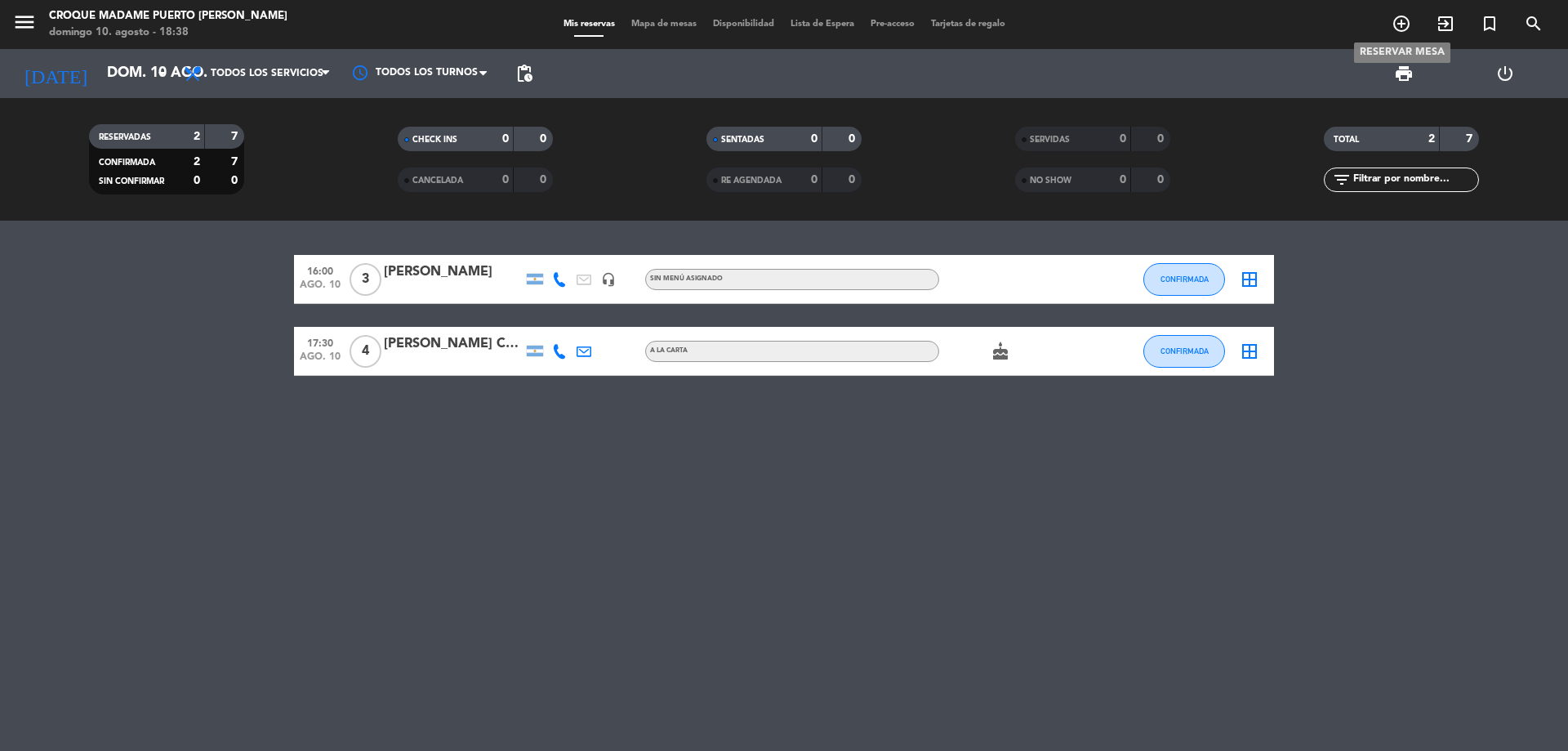
click at [1403, 25] on icon "add_circle_outline" at bounding box center [1402, 24] width 20 height 20
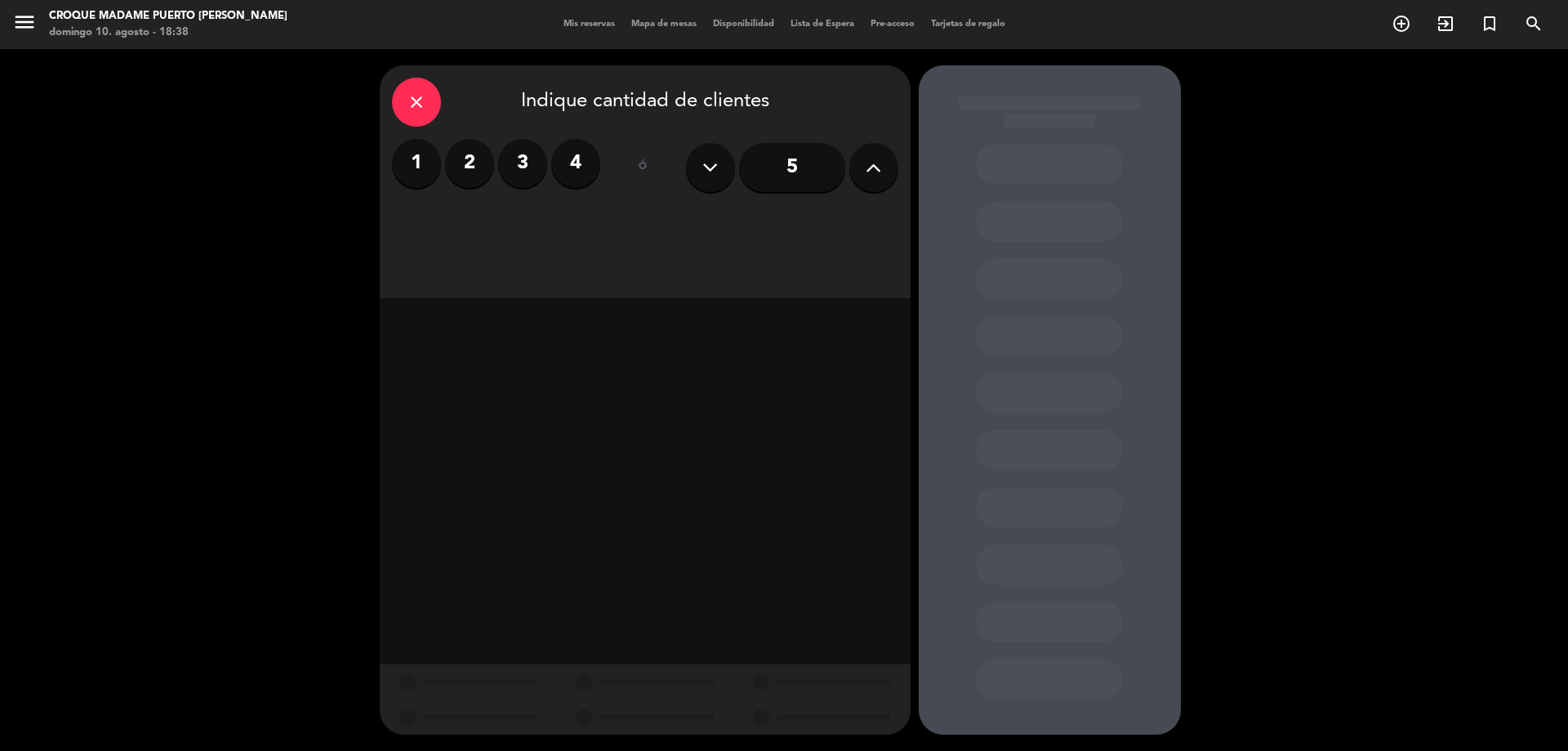
click at [566, 158] on label "4" at bounding box center [575, 163] width 49 height 49
click at [626, 225] on div "Almuerzo" at bounding box center [644, 224] width 166 height 33
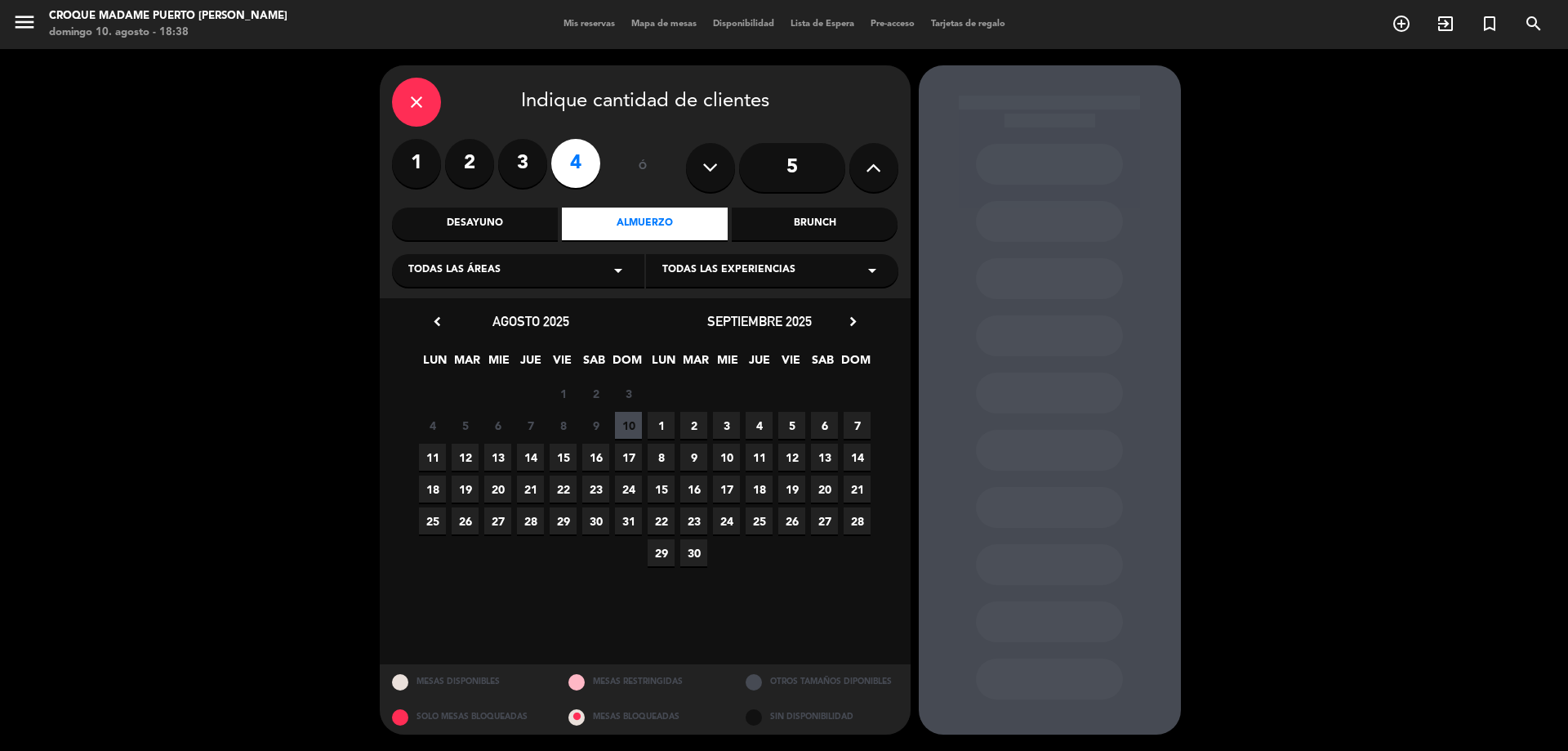
click at [466, 455] on span "12" at bounding box center [465, 457] width 27 height 27
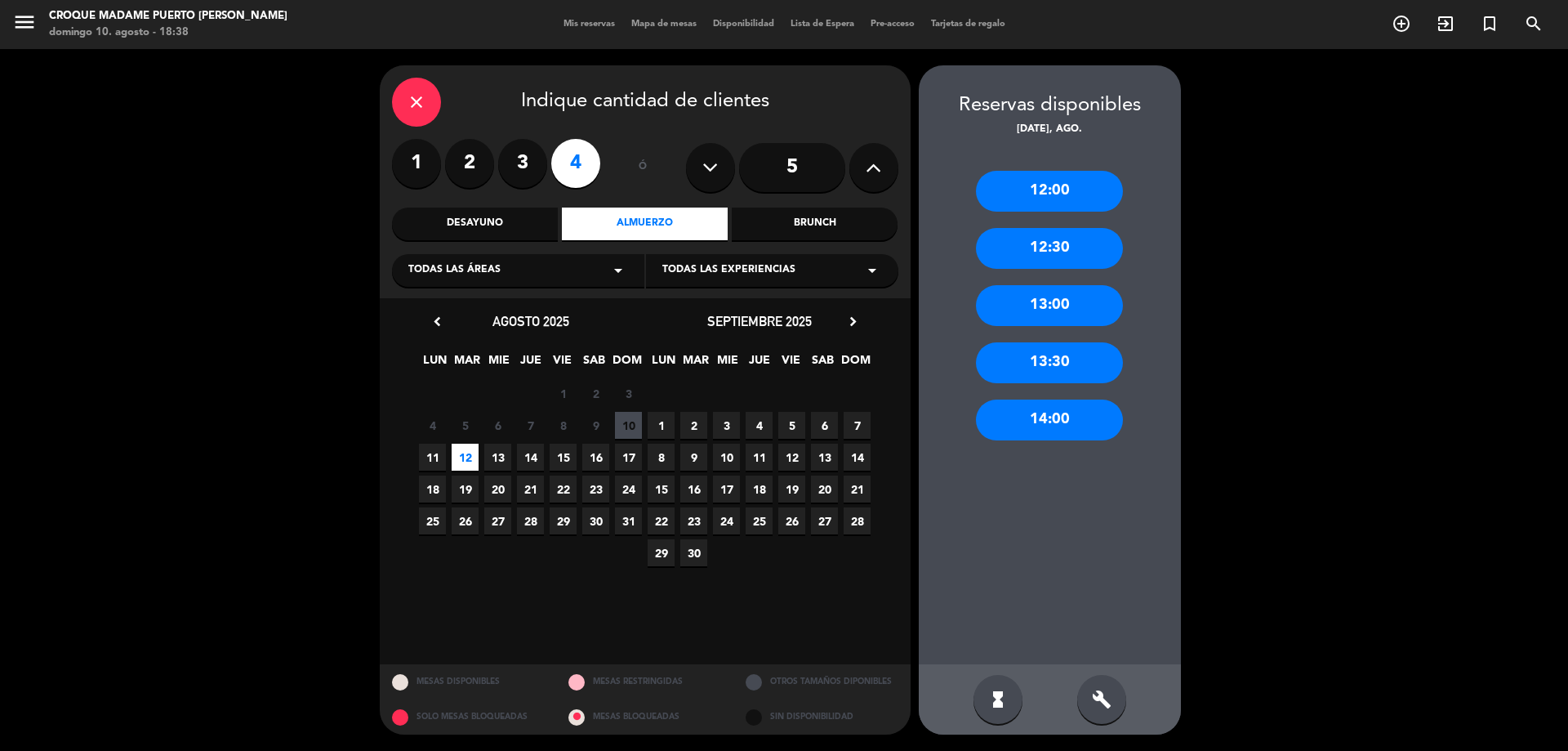
click at [1032, 298] on div "13:00" at bounding box center [1050, 305] width 147 height 41
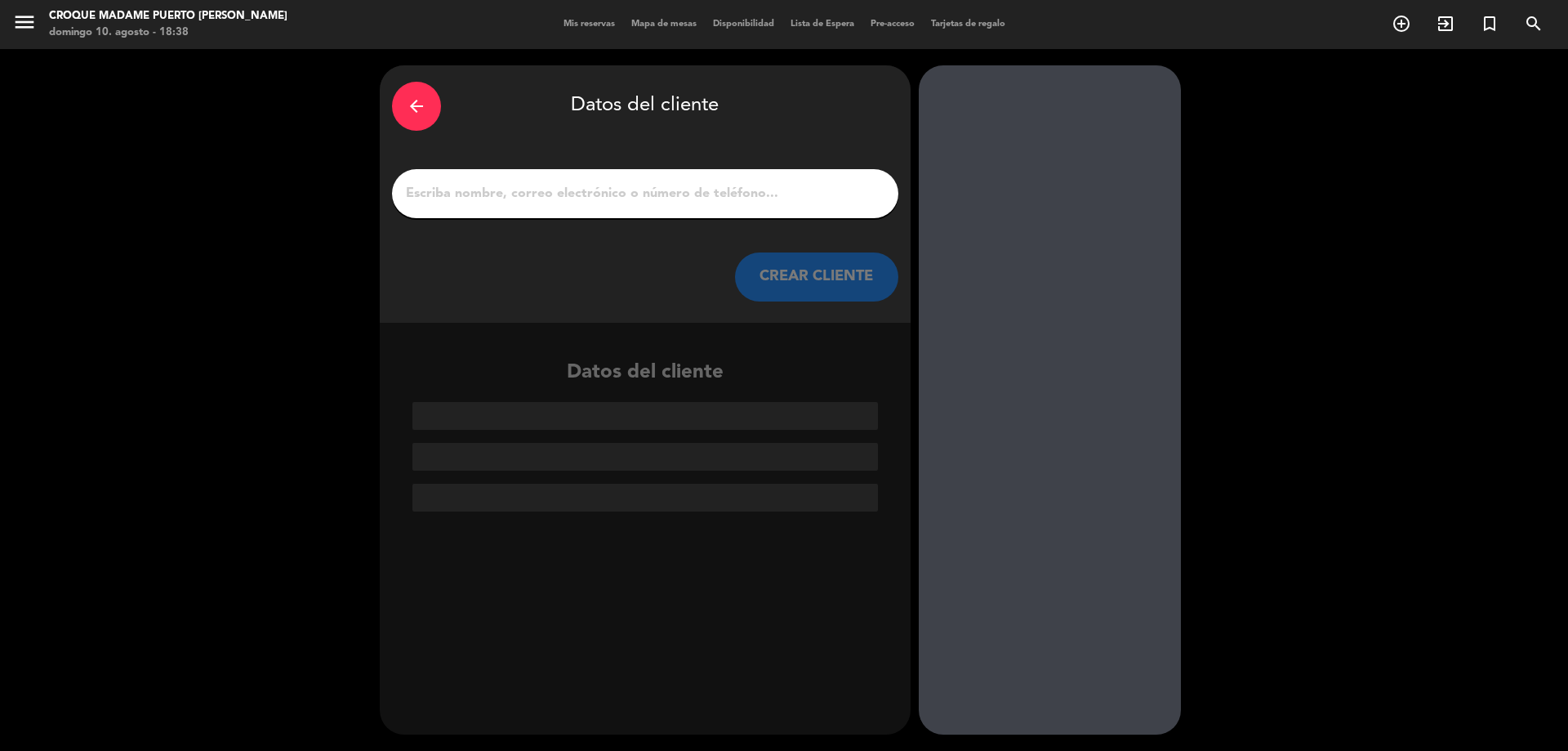
click at [693, 192] on input "1" at bounding box center [644, 193] width 482 height 23
paste input "[PERSON_NAME]"
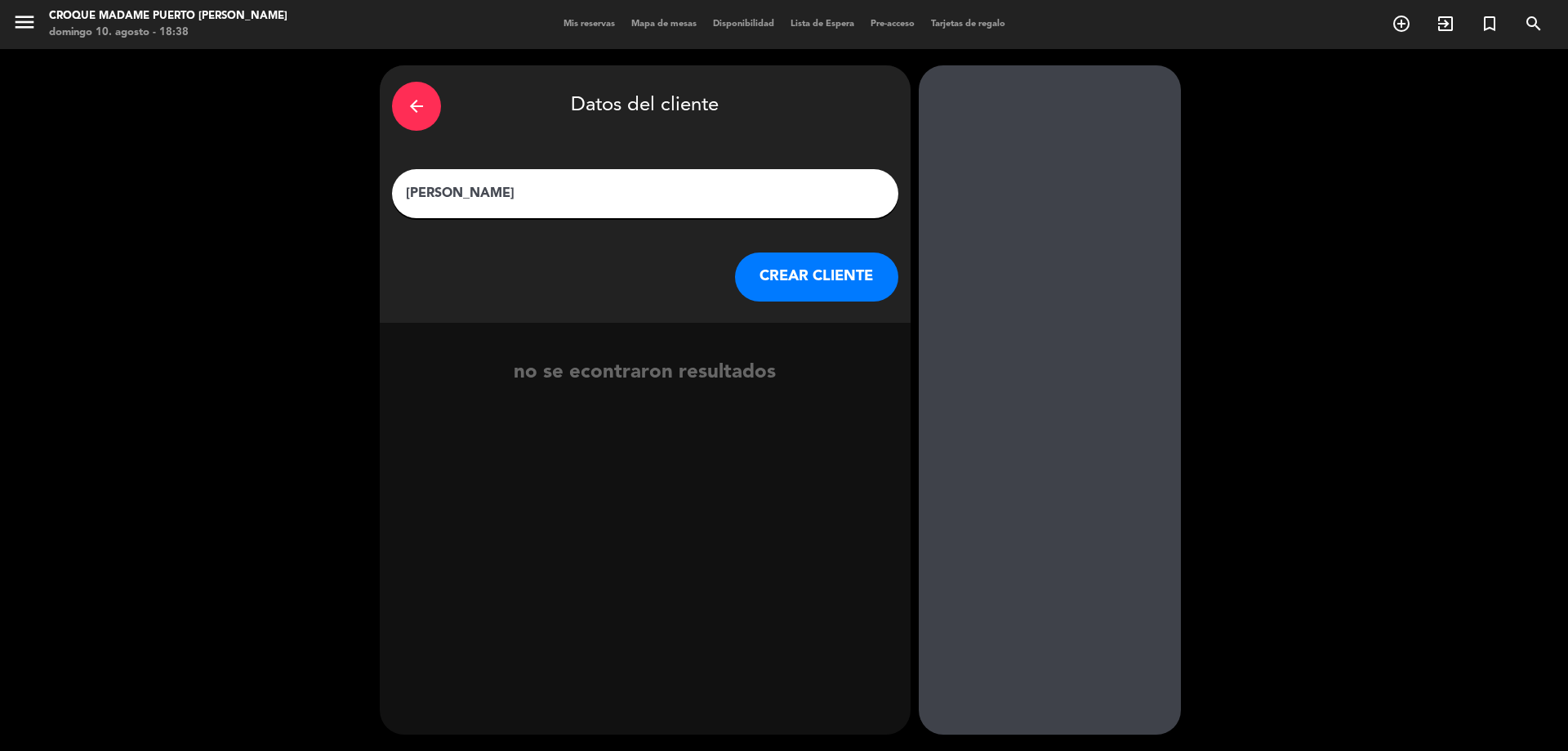
type input "[PERSON_NAME]"
click at [842, 290] on button "CREAR CLIENTE" at bounding box center [816, 276] width 164 height 49
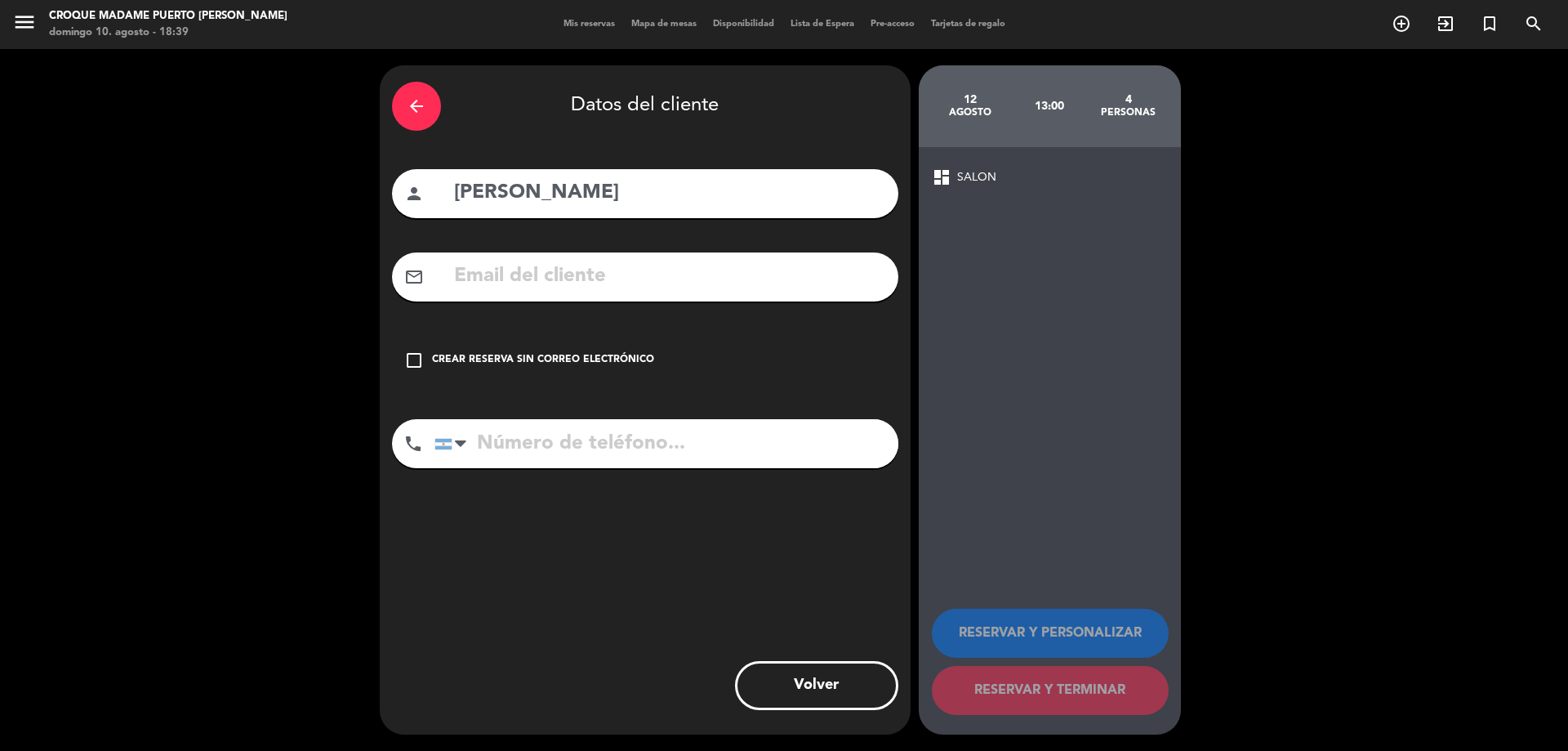
click at [536, 456] on input "tel" at bounding box center [666, 443] width 464 height 49
paste input "1130043883"
type input "1130043883"
click at [620, 262] on input "text" at bounding box center [669, 277] width 434 height 34
paste input "[PERSON_NAME][EMAIL_ADDRESS][PERSON_NAME][DOMAIN_NAME]"
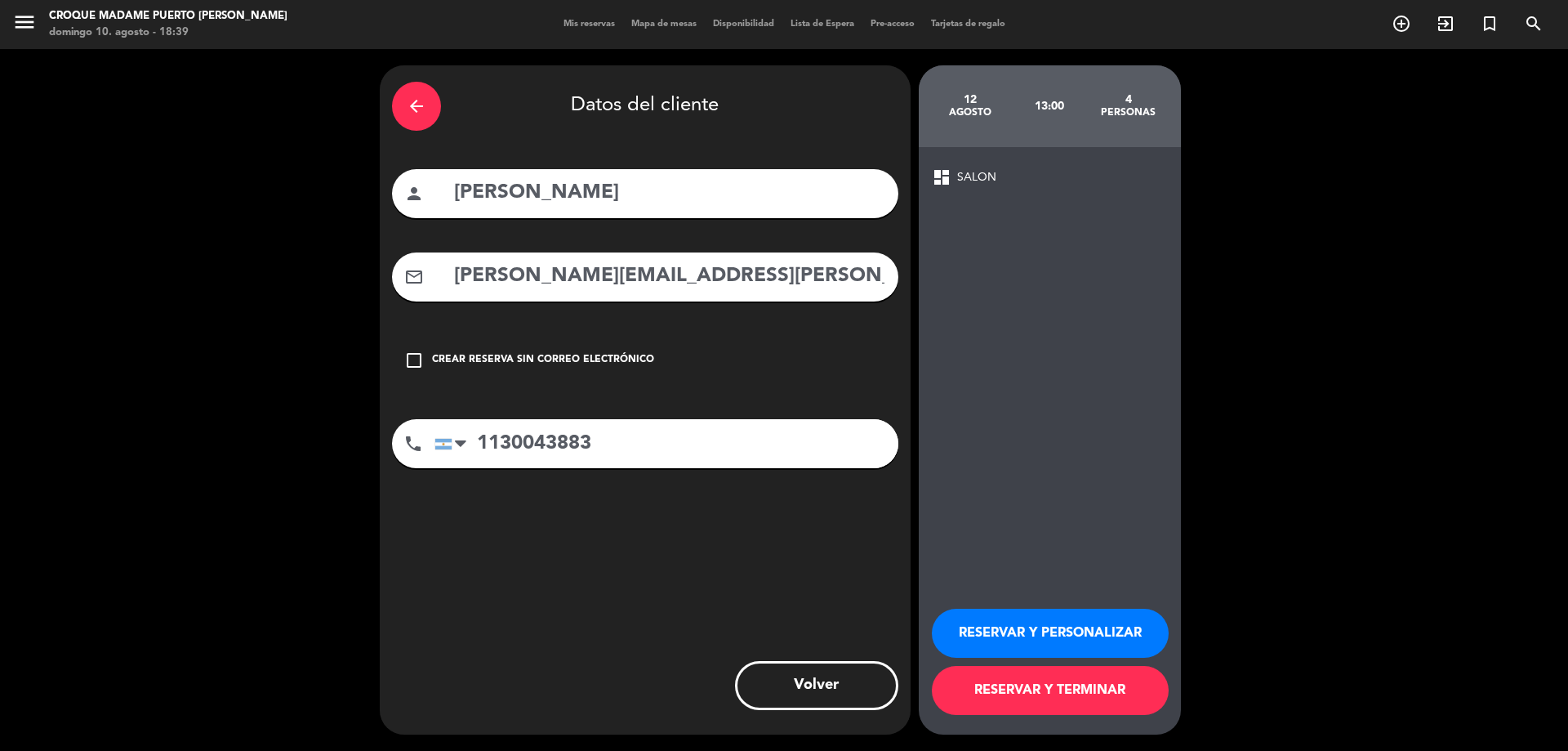
type input "[PERSON_NAME][EMAIL_ADDRESS][PERSON_NAME][DOMAIN_NAME]"
click at [1030, 639] on button "RESERVAR Y PERSONALIZAR" at bounding box center [1051, 633] width 237 height 49
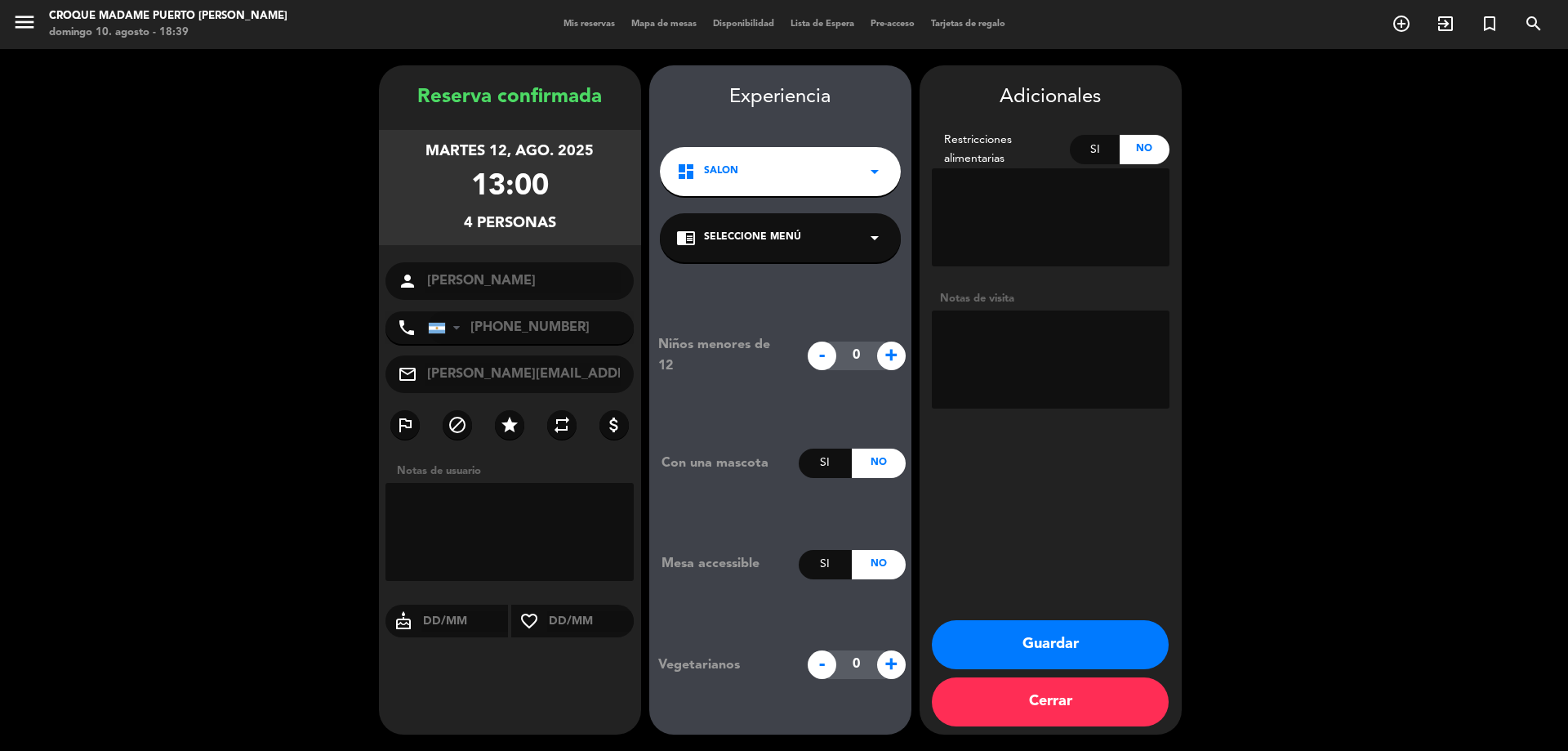
click at [1040, 644] on button "Guardar" at bounding box center [1051, 644] width 237 height 49
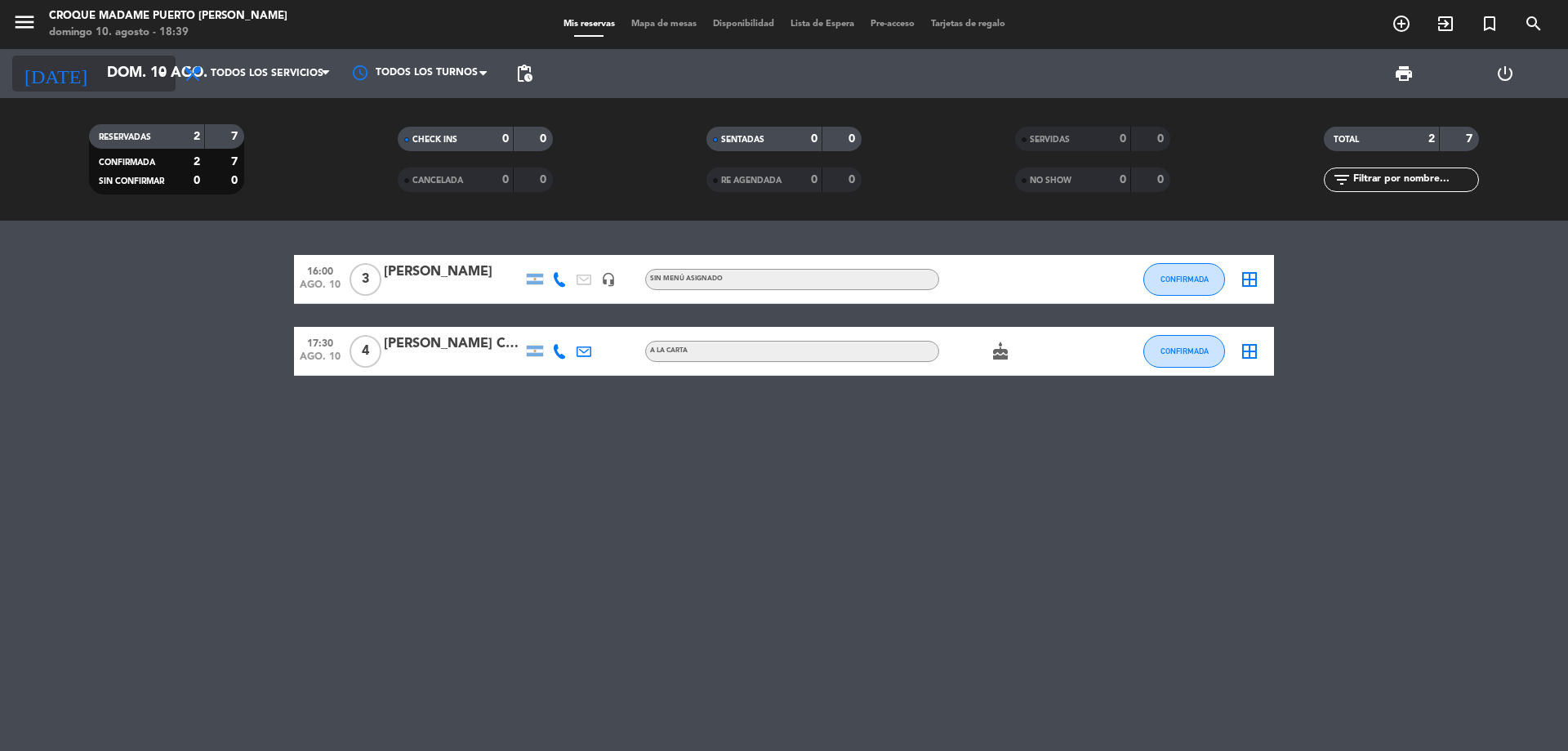
click at [131, 72] on input "dom. 10 ago." at bounding box center [194, 74] width 190 height 33
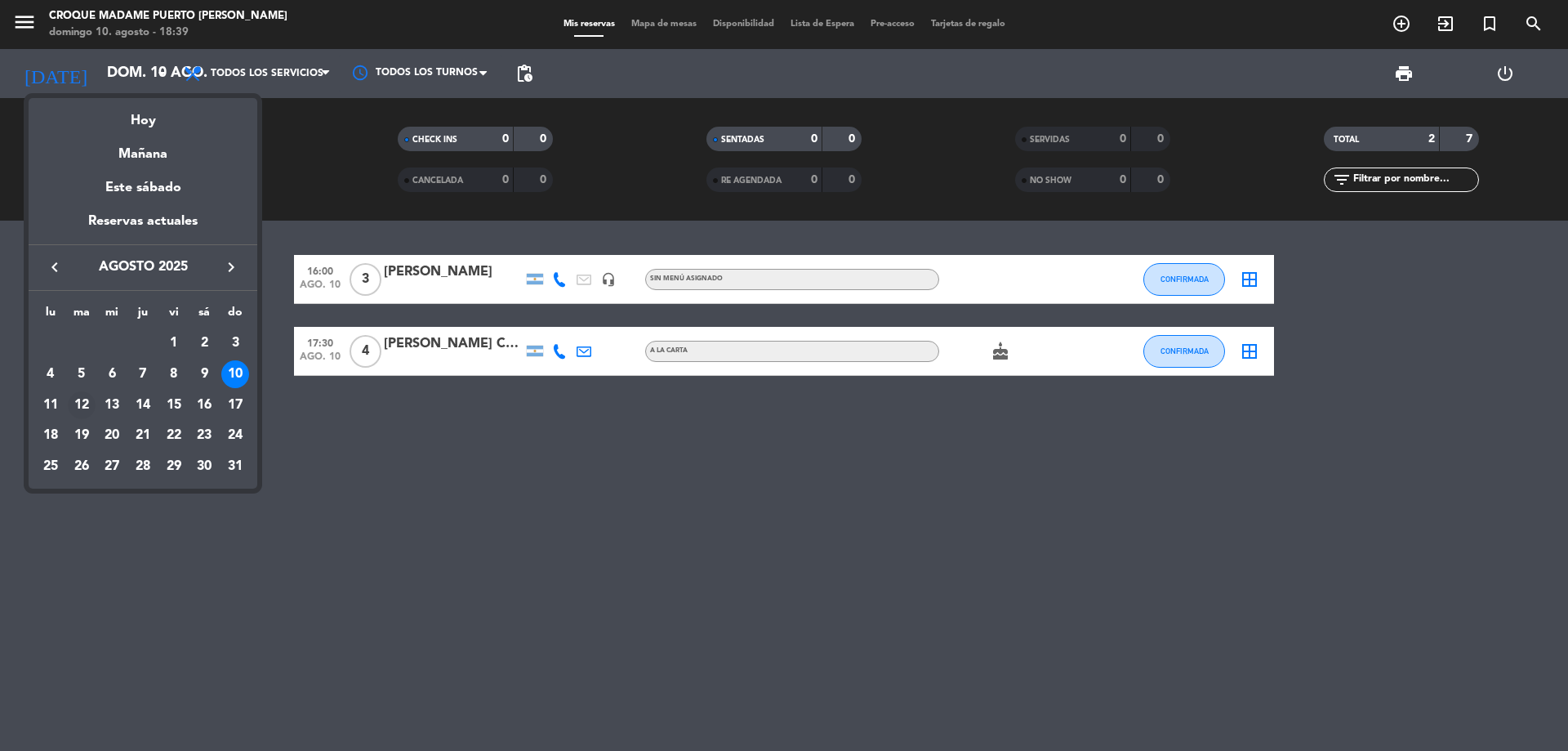
click at [80, 400] on div "12" at bounding box center [81, 405] width 28 height 28
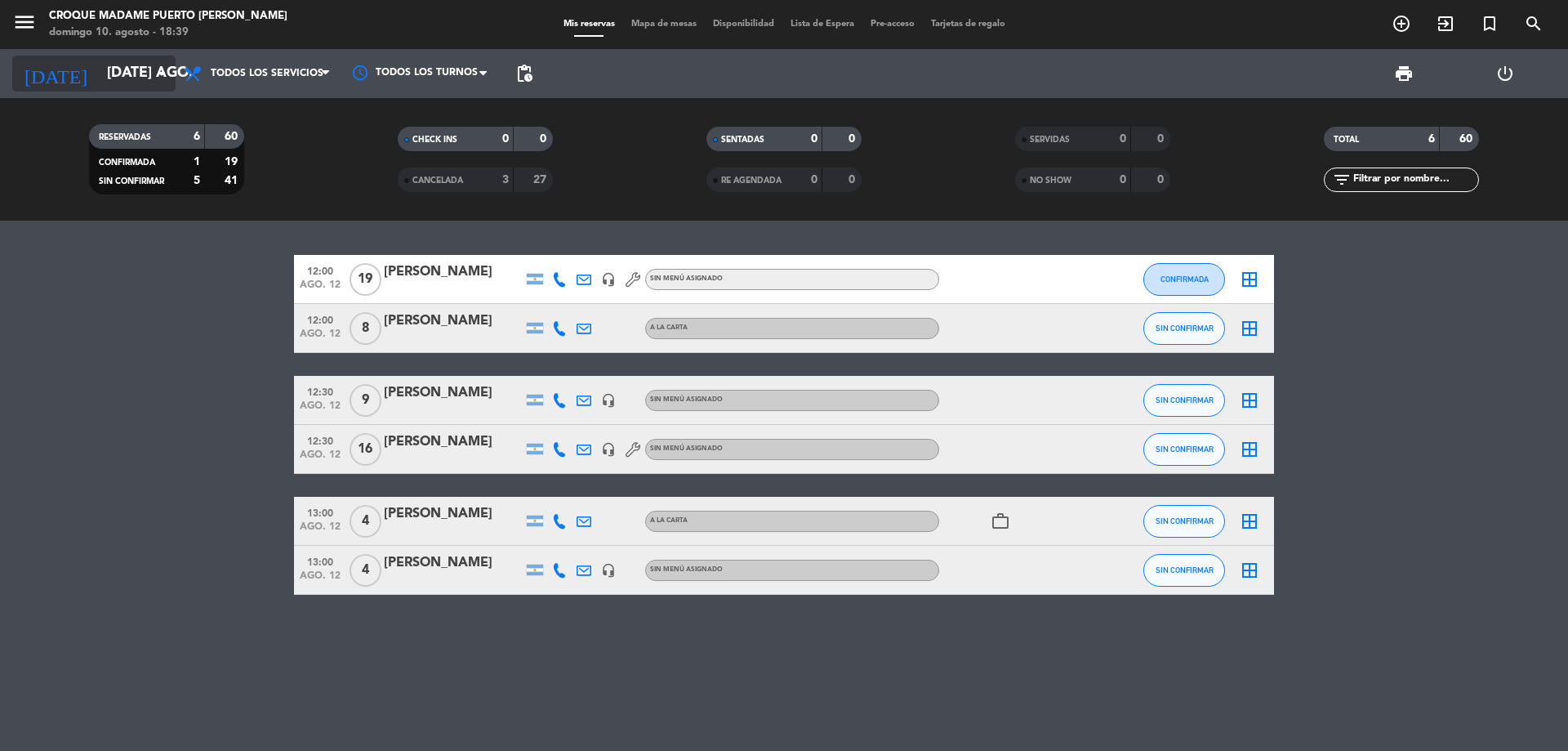
click at [168, 75] on icon "arrow_drop_down" at bounding box center [162, 74] width 20 height 20
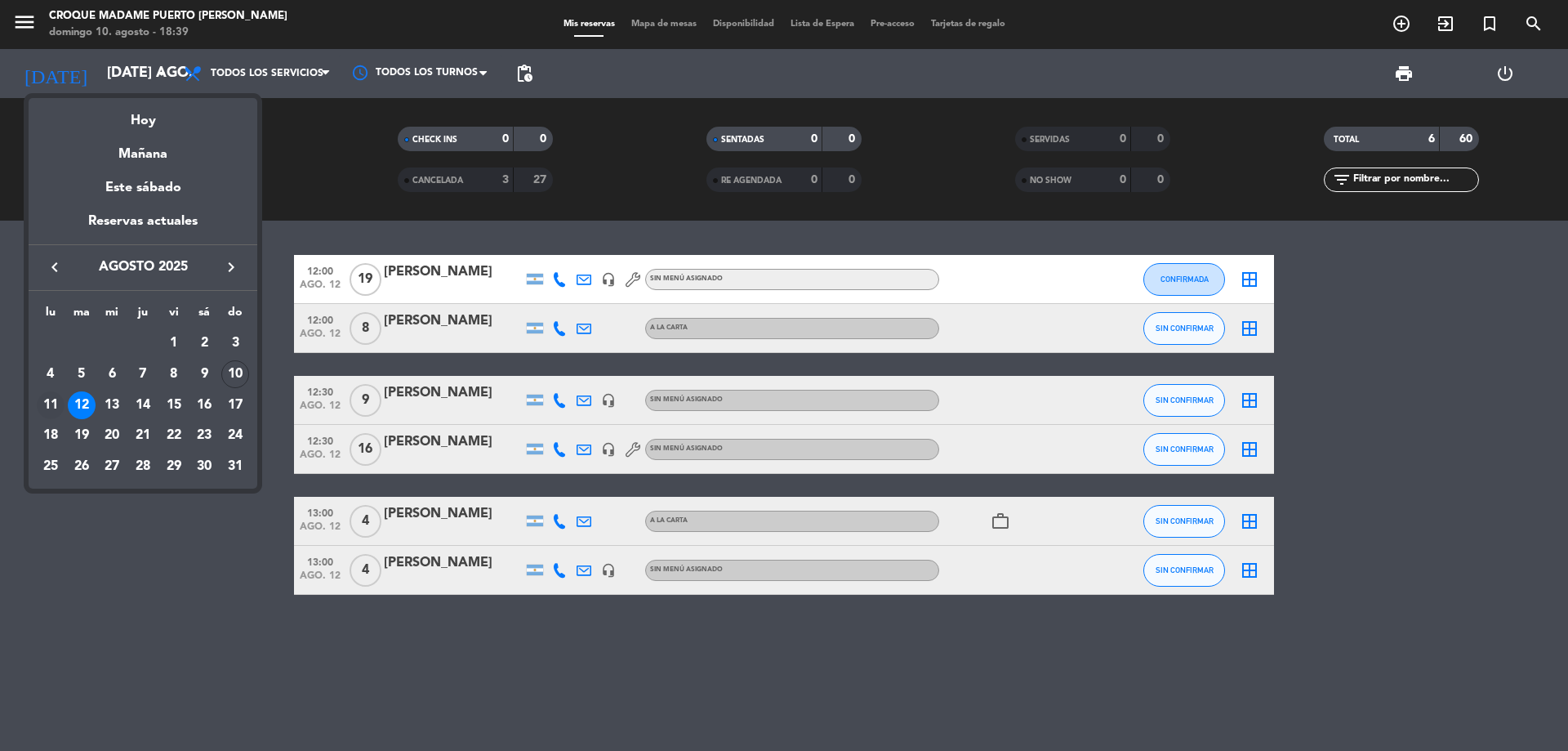
click at [44, 406] on div "11" at bounding box center [51, 405] width 28 height 28
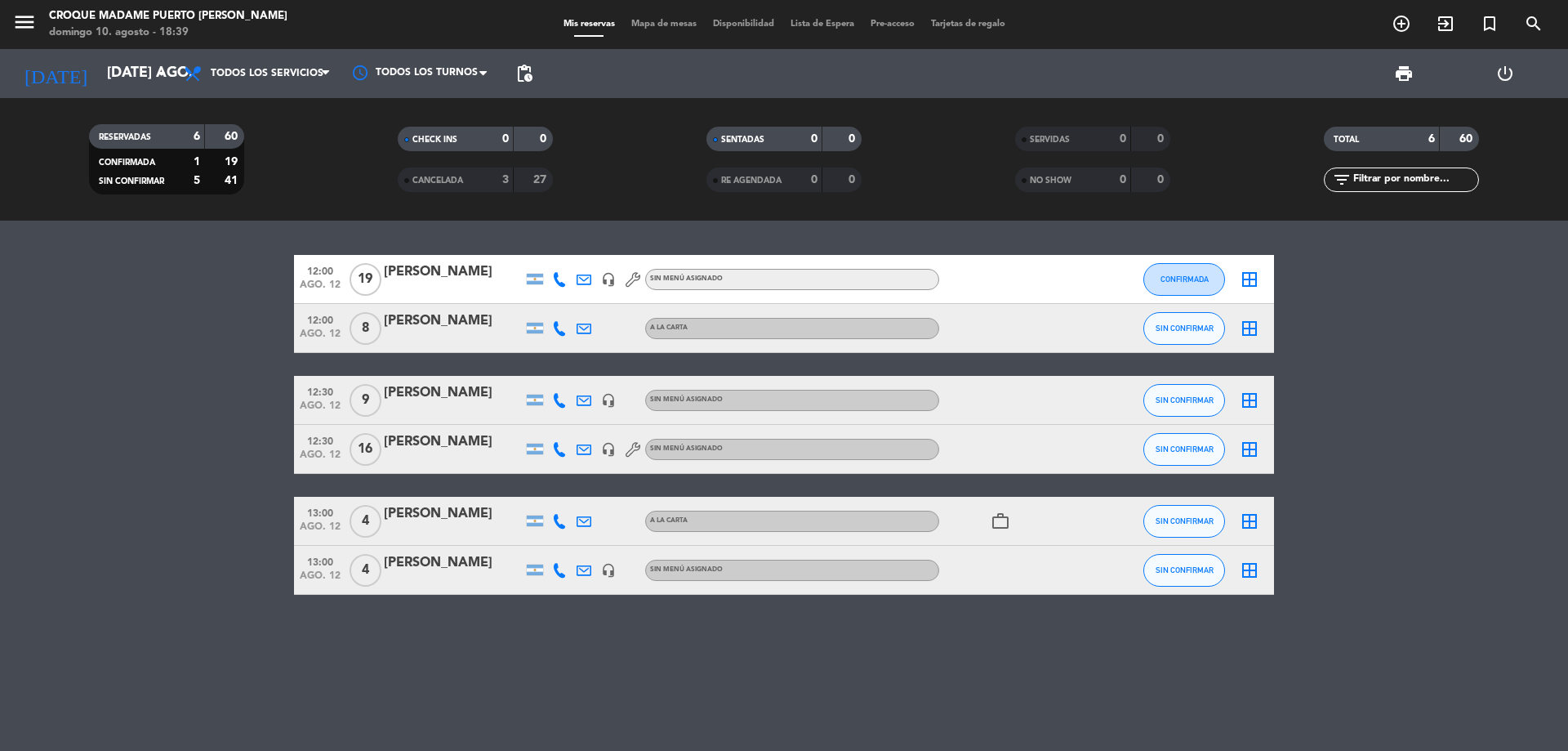
type input "lun. 11 ago."
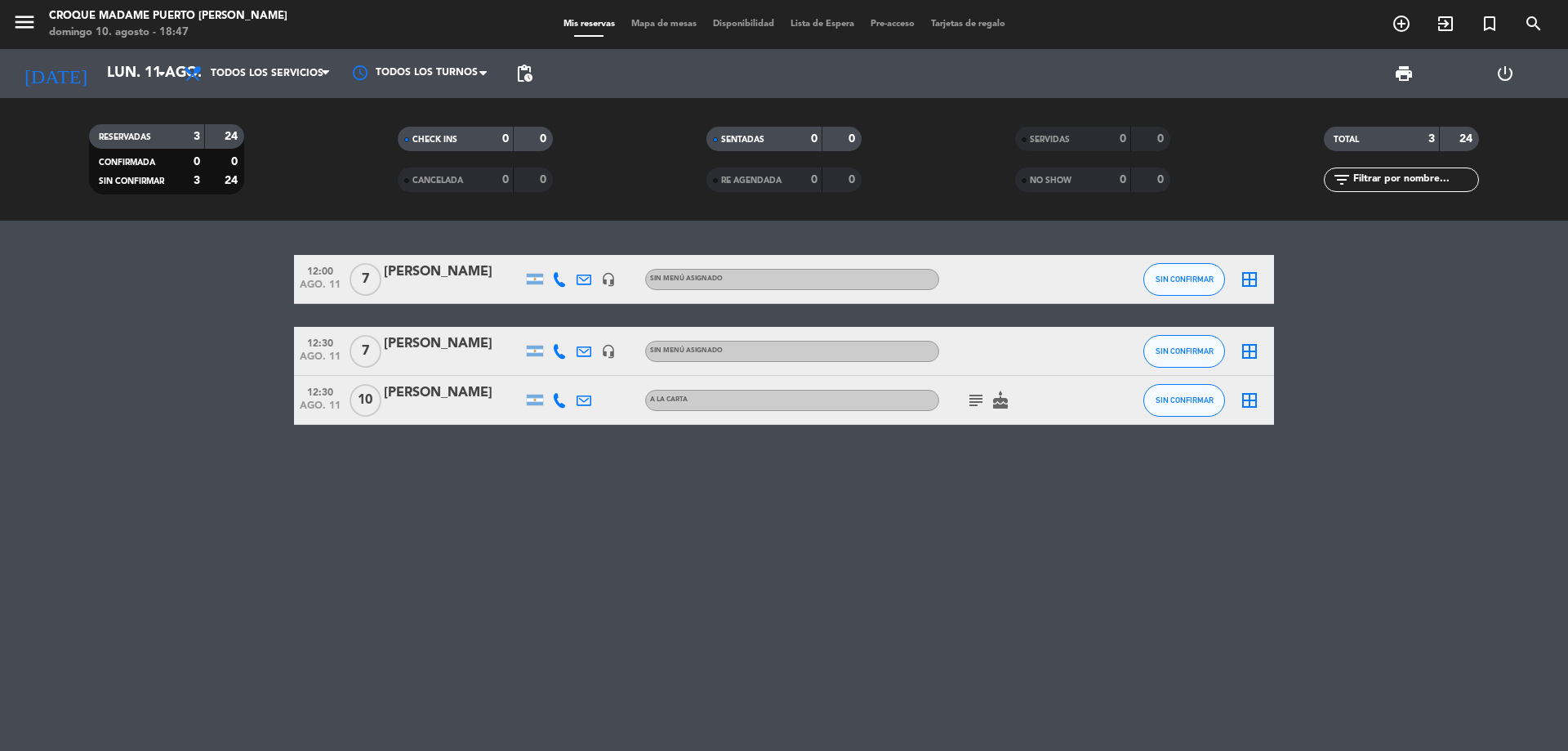
click at [559, 283] on icon at bounding box center [559, 279] width 15 height 15
click at [552, 254] on span "Copiar" at bounding box center [547, 251] width 35 height 17
click at [1170, 278] on span "SIN CONFIRMAR" at bounding box center [1185, 278] width 58 height 9
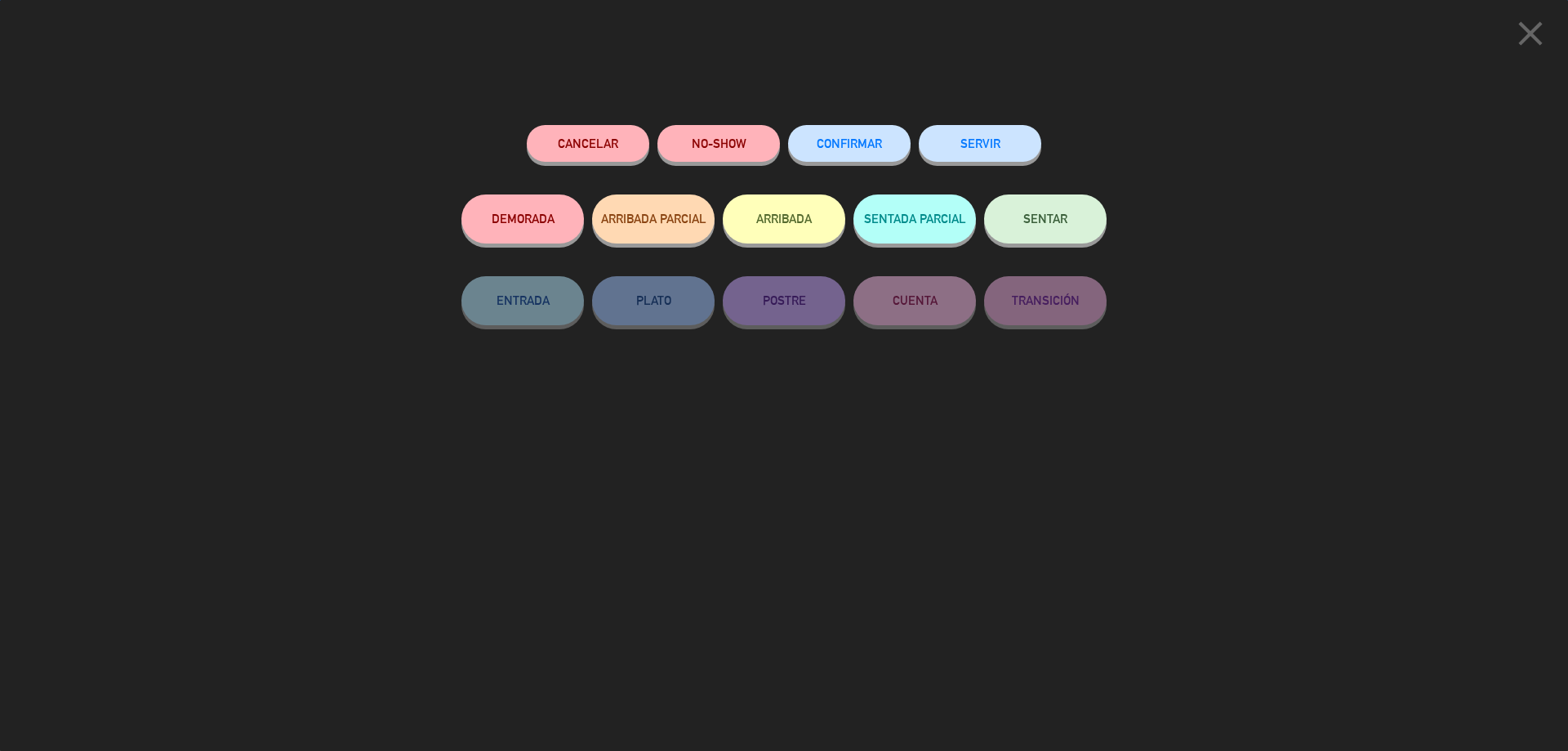
click at [886, 145] on button "CONFIRMAR" at bounding box center [849, 143] width 122 height 37
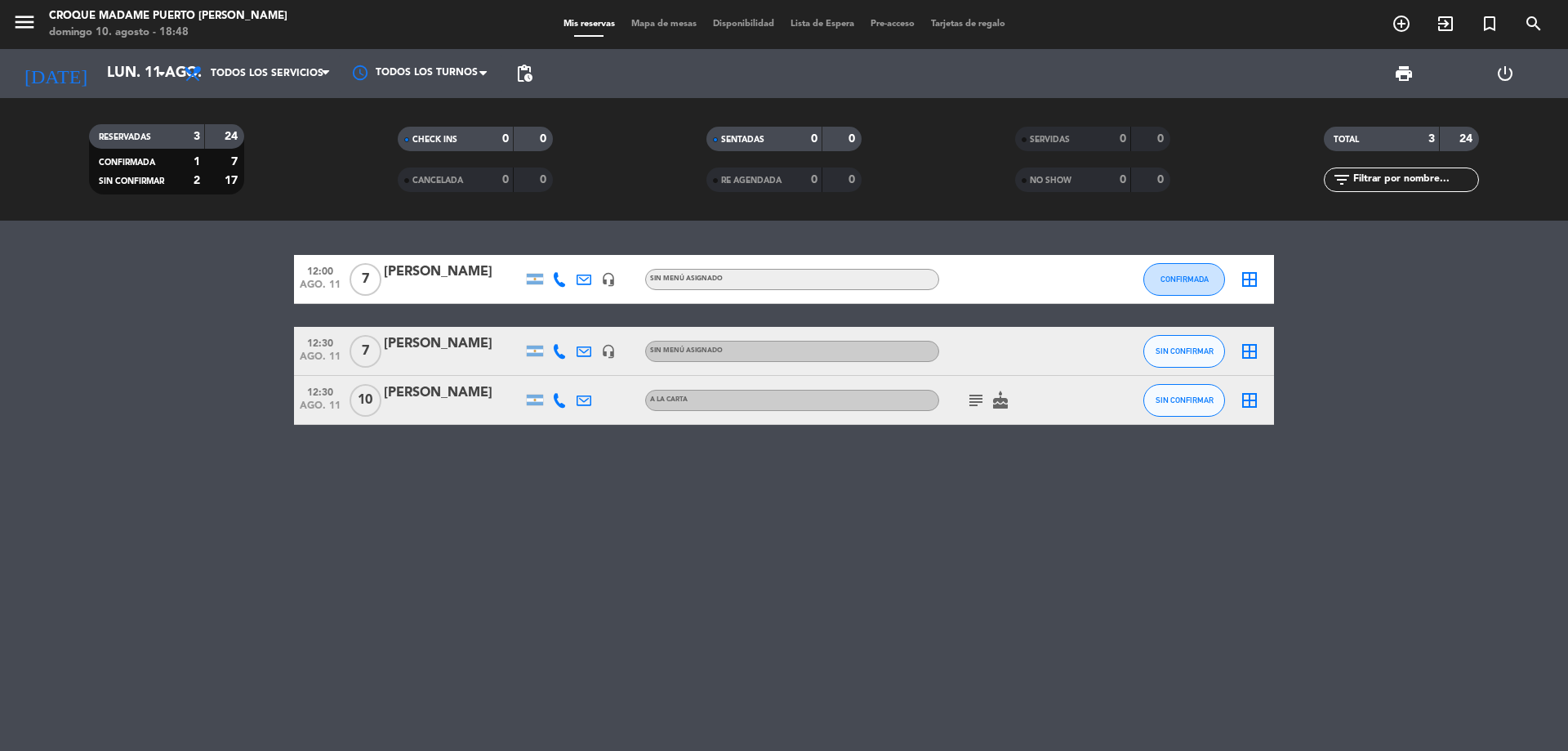
click at [559, 353] on icon at bounding box center [559, 351] width 15 height 15
click at [548, 324] on span "Copiar" at bounding box center [547, 323] width 35 height 17
click at [1198, 344] on button "SIN CONFIRMAR" at bounding box center [1185, 351] width 81 height 33
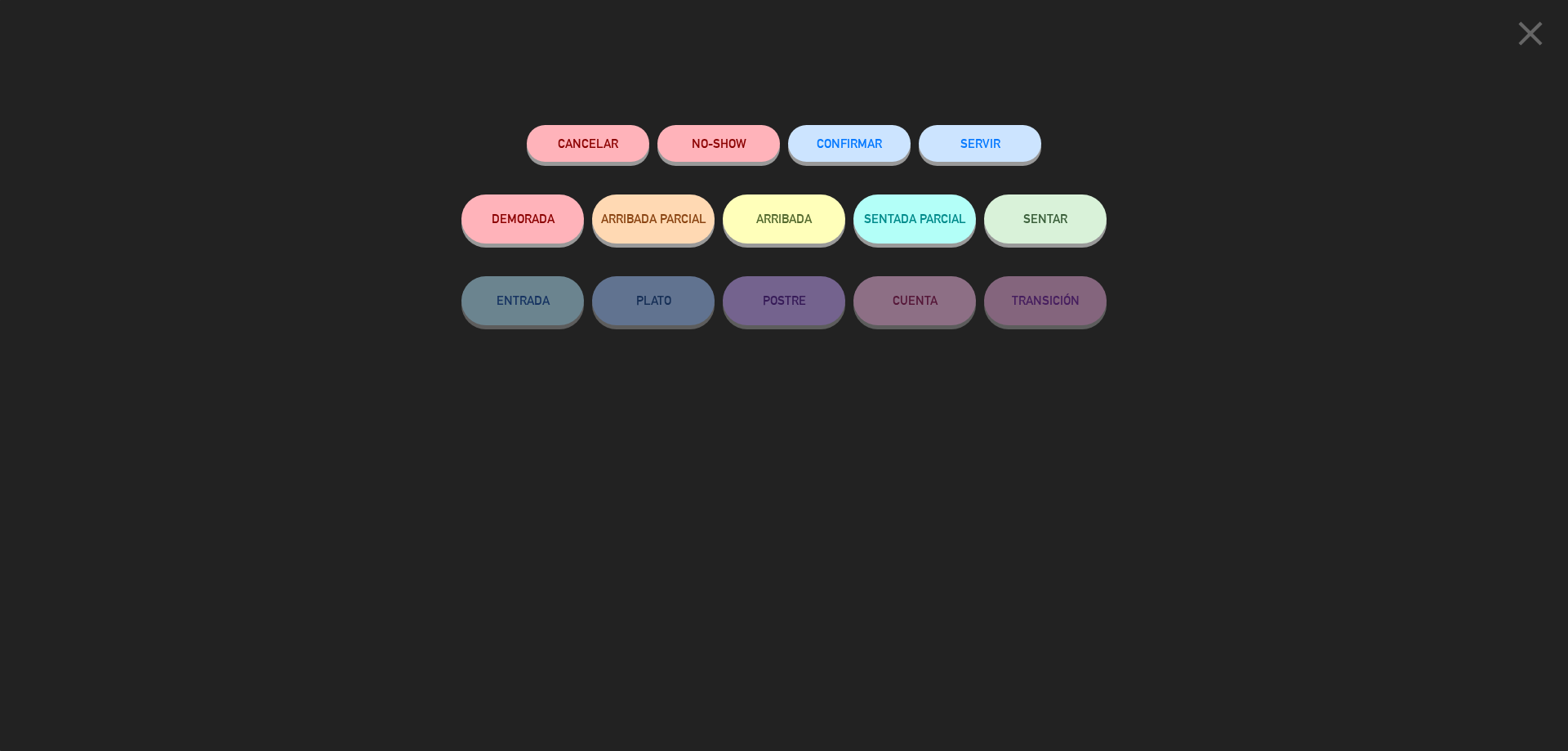
click at [853, 140] on span "CONFIRMAR" at bounding box center [850, 143] width 66 height 14
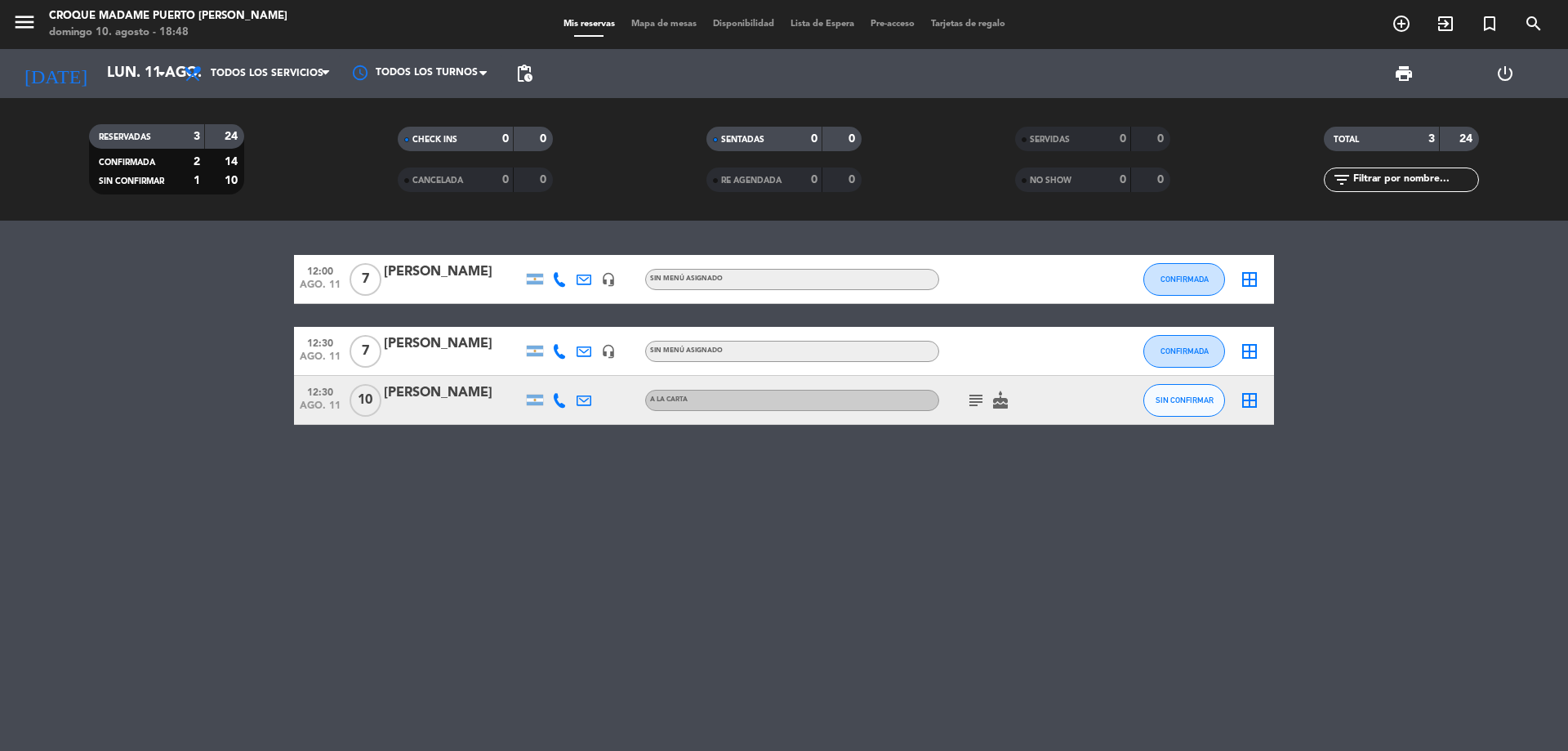
click at [559, 401] on icon at bounding box center [559, 400] width 15 height 15
click at [548, 371] on span "Copiar" at bounding box center [547, 373] width 35 height 17
